Goal: Information Seeking & Learning: Find specific fact

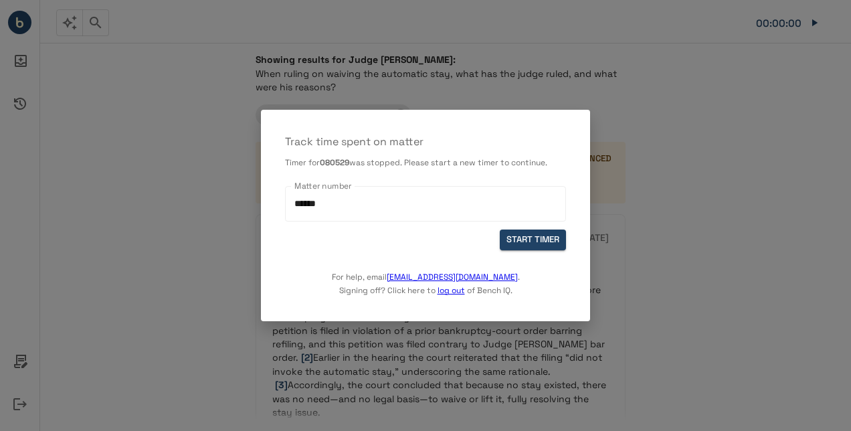
scroll to position [1338, 0]
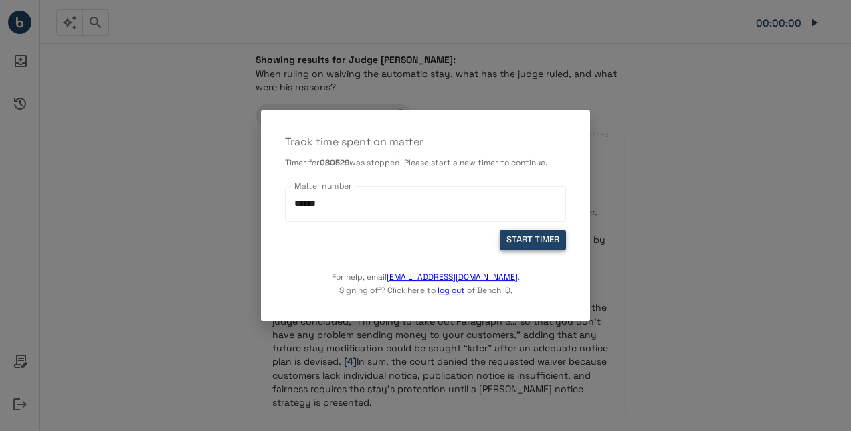
click at [523, 240] on button "START TIMER" at bounding box center [533, 239] width 66 height 21
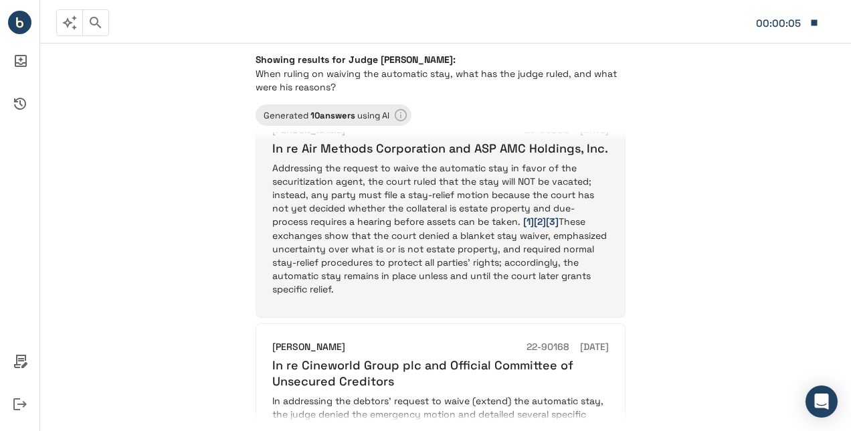
scroll to position [2141, 0]
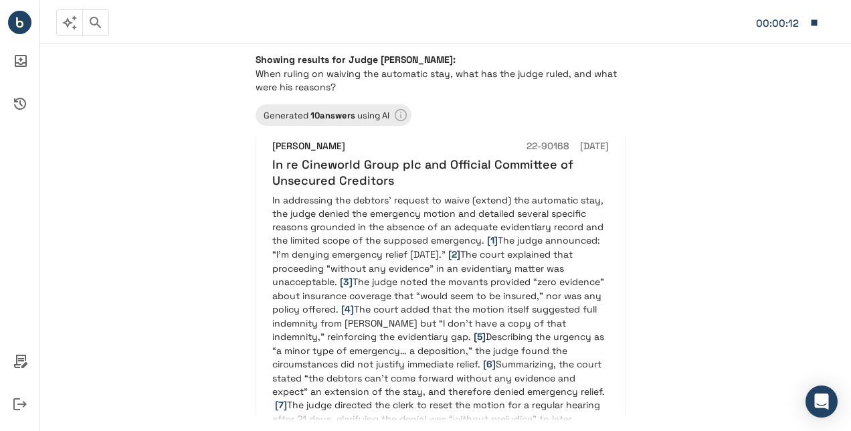
click at [89, 33] on button "button" at bounding box center [95, 22] width 27 height 27
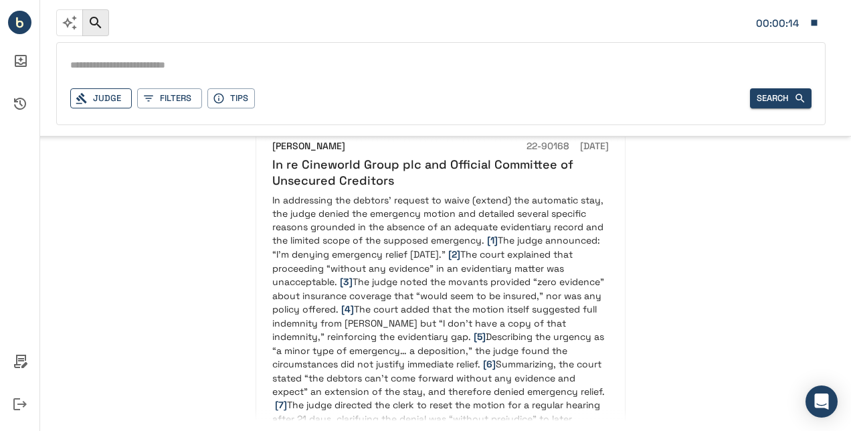
click at [110, 98] on div "Judge" at bounding box center [101, 98] width 62 height 21
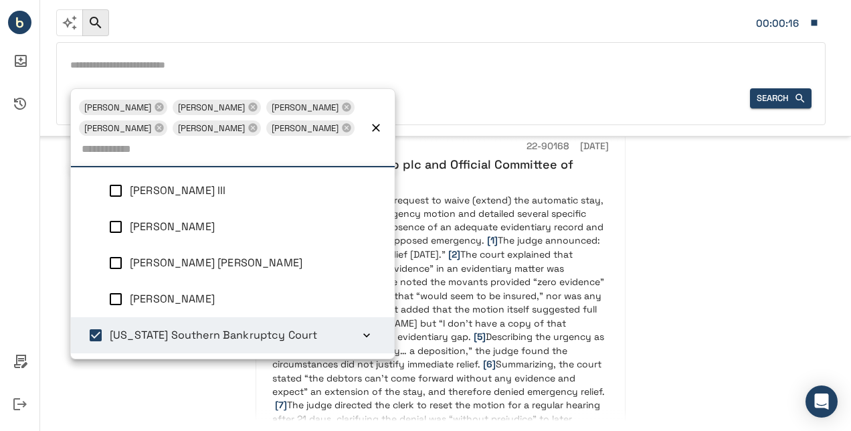
scroll to position [5, 0]
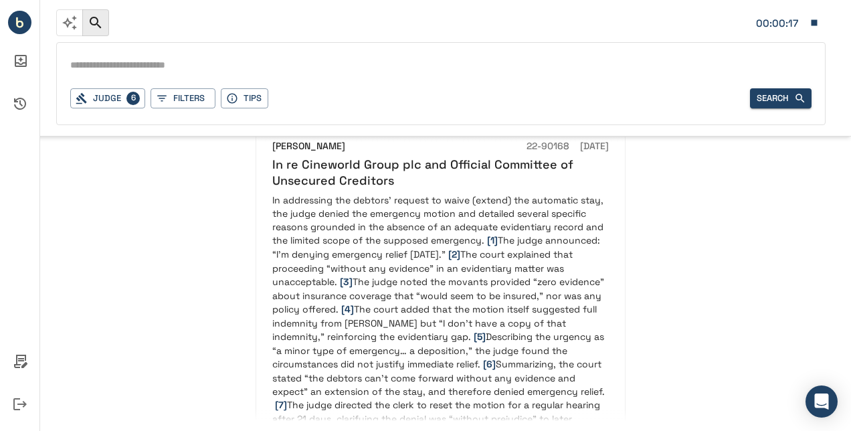
click at [211, 66] on input "text" at bounding box center [440, 65] width 741 height 19
type input "**********"
click at [784, 95] on button "Search" at bounding box center [781, 98] width 62 height 21
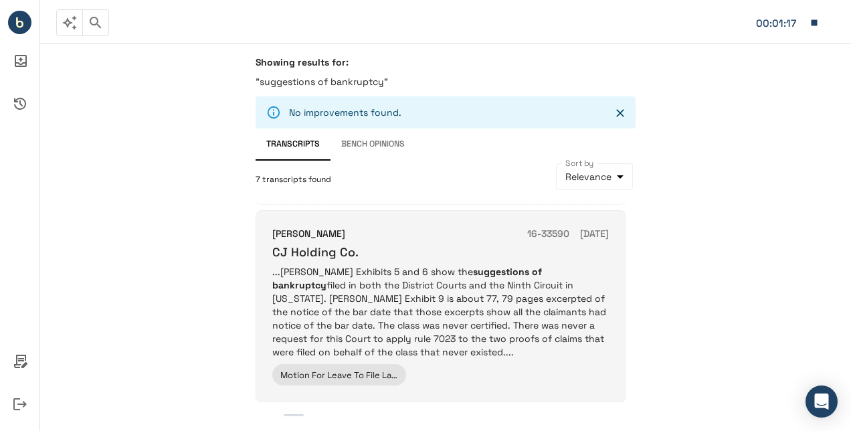
scroll to position [1204, 0]
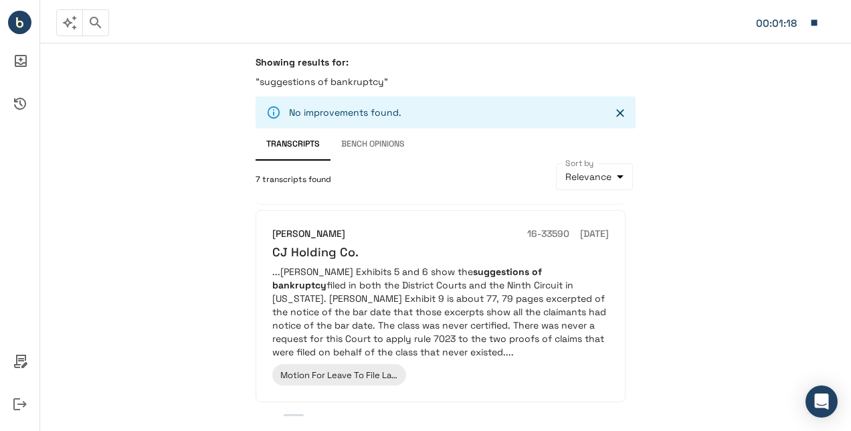
click at [802, 24] on div "00:01:18" at bounding box center [779, 23] width 47 height 17
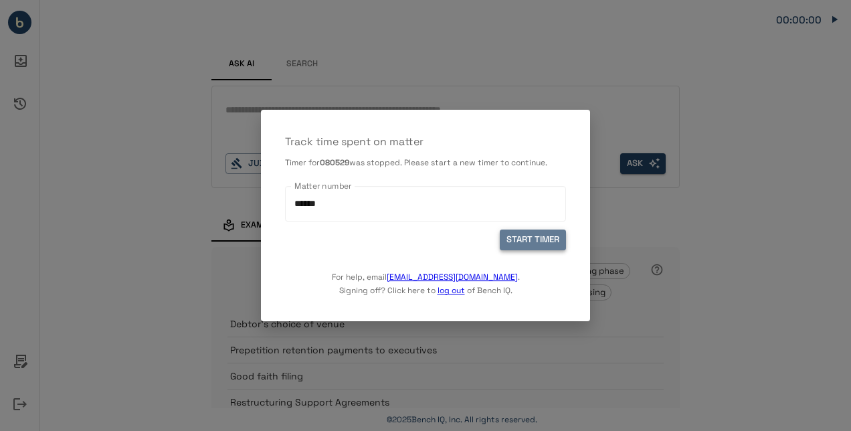
click at [534, 246] on button "START TIMER" at bounding box center [533, 239] width 66 height 21
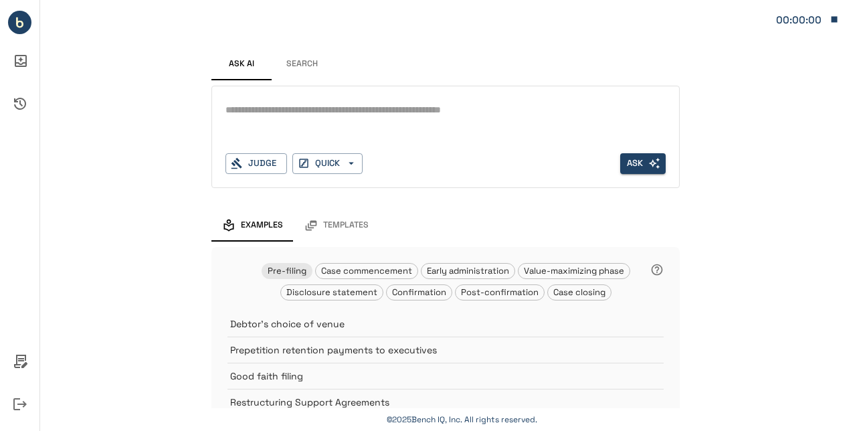
click at [337, 110] on textarea at bounding box center [445, 109] width 440 height 15
click at [292, 68] on button "Search" at bounding box center [302, 64] width 60 height 32
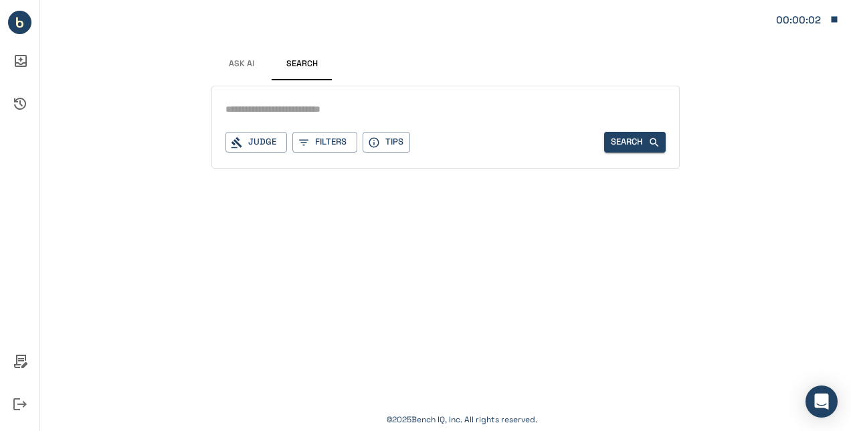
click at [300, 109] on input "text" at bounding box center [445, 109] width 440 height 19
type input "**********"
click at [258, 144] on div "Judge" at bounding box center [256, 142] width 62 height 21
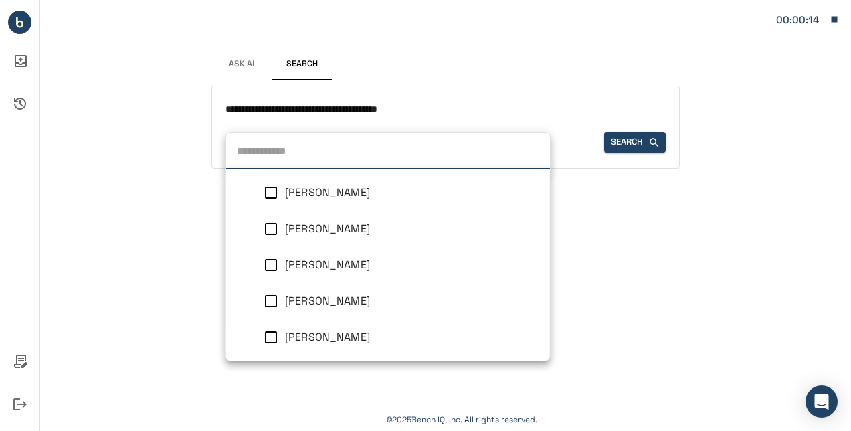
scroll to position [1095, 0]
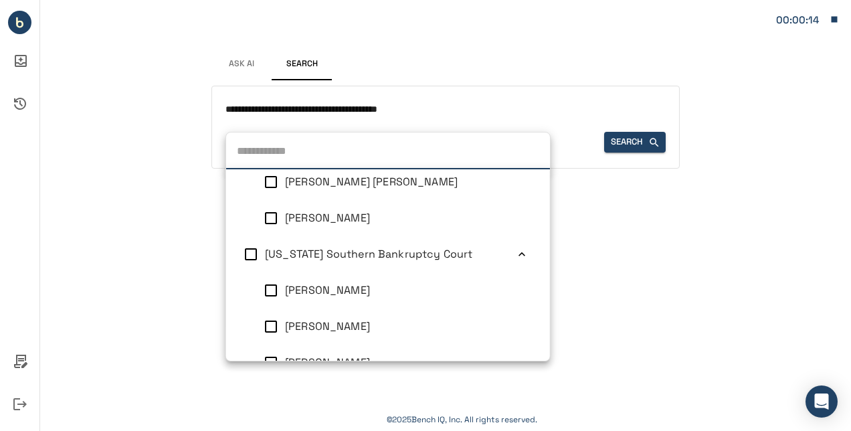
click at [282, 264] on li "[US_STATE] Southern Bankruptcy Court" at bounding box center [388, 254] width 324 height 36
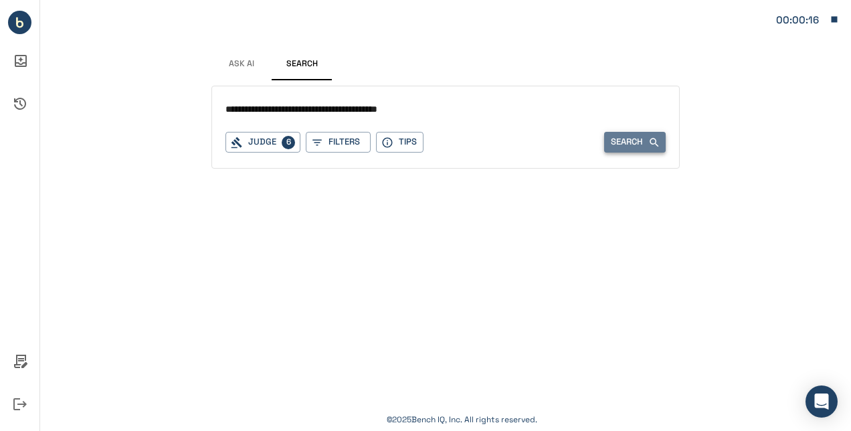
click at [632, 138] on button "Search" at bounding box center [635, 142] width 62 height 21
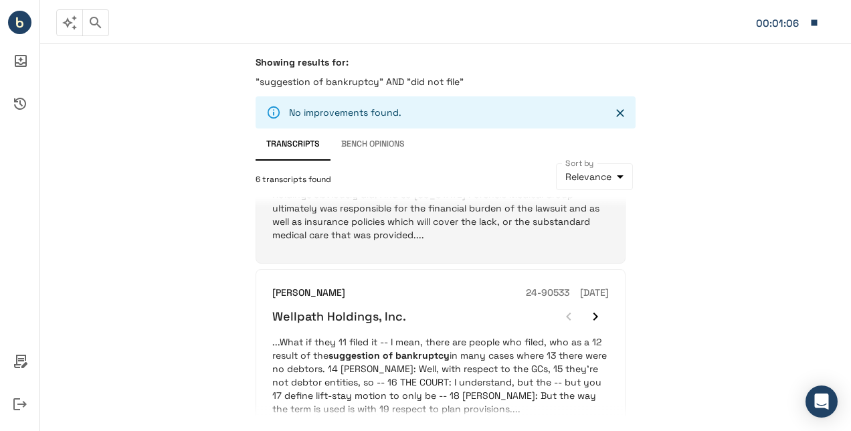
scroll to position [1004, 0]
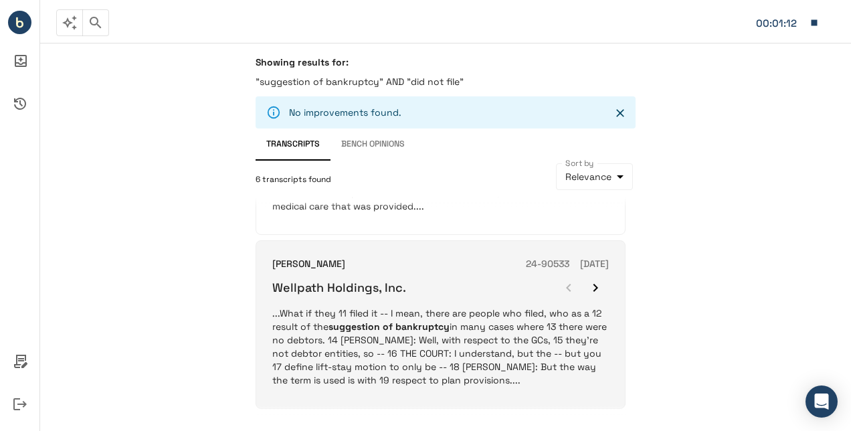
click at [462, 333] on p "...What if they 11 filed it -- I mean, there are people who filed, who as a 12 …" at bounding box center [440, 346] width 337 height 80
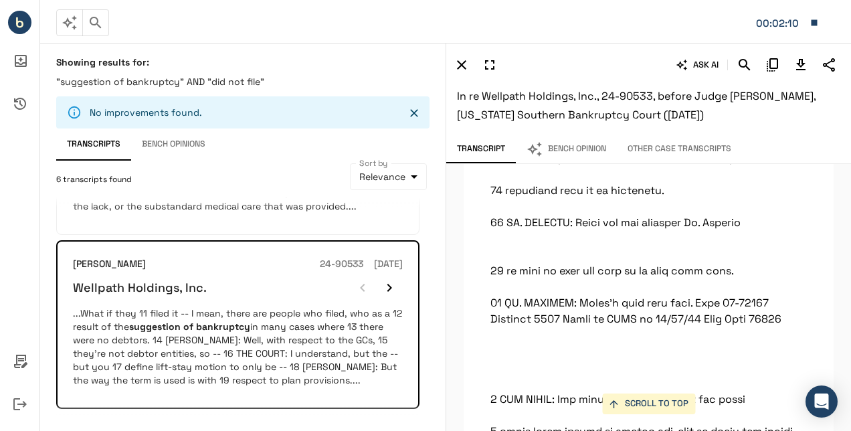
scroll to position [168806, 0]
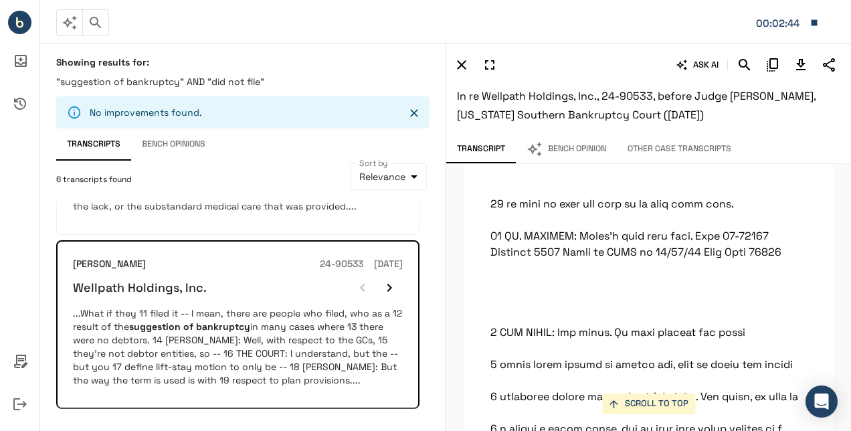
click at [70, 32] on button "button" at bounding box center [69, 22] width 27 height 27
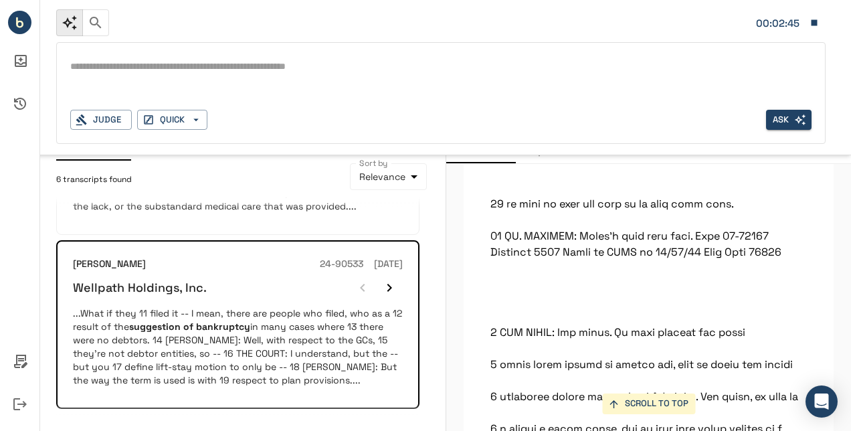
click at [179, 64] on textarea at bounding box center [440, 66] width 741 height 15
click at [70, 68] on textarea "**********" at bounding box center [441, 66] width 742 height 15
click at [440, 63] on textarea "**********" at bounding box center [441, 66] width 742 height 15
type textarea "**********"
click at [776, 20] on div "00:03:50" at bounding box center [779, 23] width 47 height 17
